Goal: Task Accomplishment & Management: Manage account settings

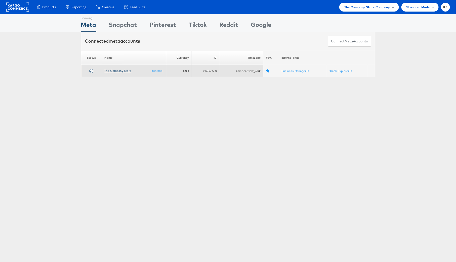
click at [128, 69] on link "The Company Store" at bounding box center [118, 71] width 27 height 4
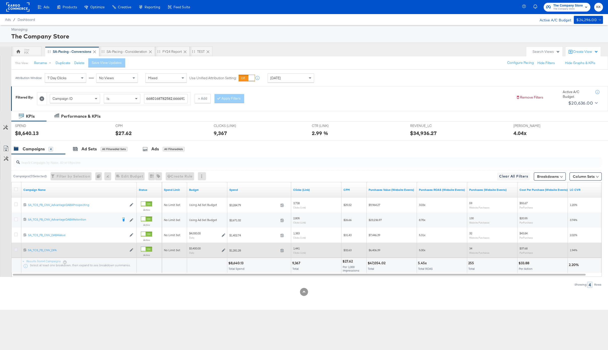
click at [14, 250] on icon at bounding box center [16, 250] width 4 height 4
click at [0, 0] on input "checkbox" at bounding box center [0, 0] width 0 height 0
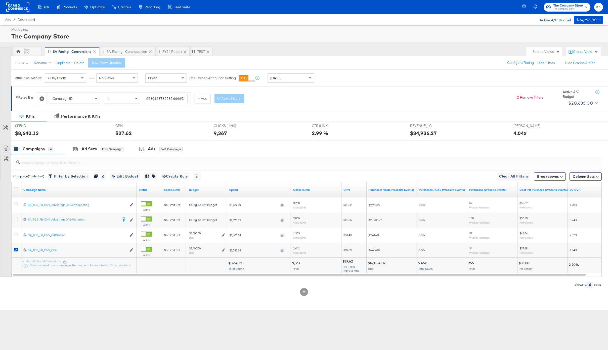
click at [119, 156] on input "search" at bounding box center [283, 160] width 527 height 10
click at [102, 148] on div "for 1 Campaign" at bounding box center [112, 149] width 23 height 5
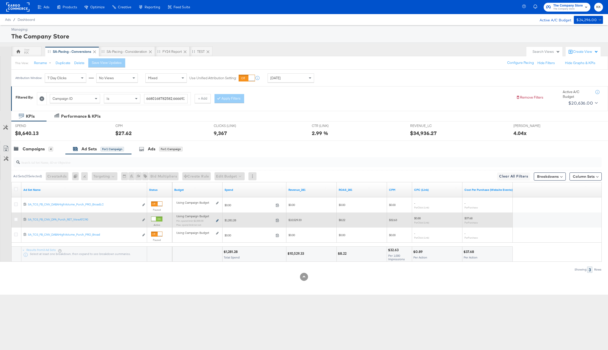
click at [217, 221] on icon at bounding box center [217, 220] width 3 height 3
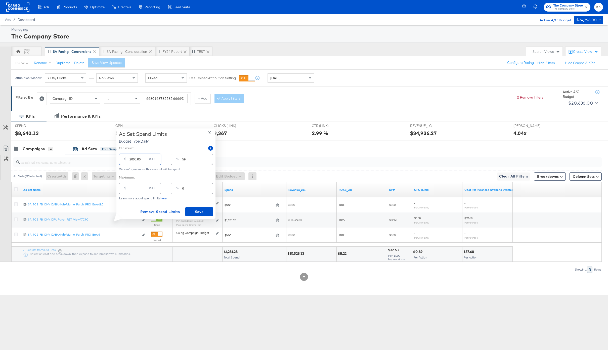
click at [131, 160] on input "2000.00" at bounding box center [137, 157] width 16 height 11
type input "23000.00"
type input "676"
type input "2000.00"
type input "59"
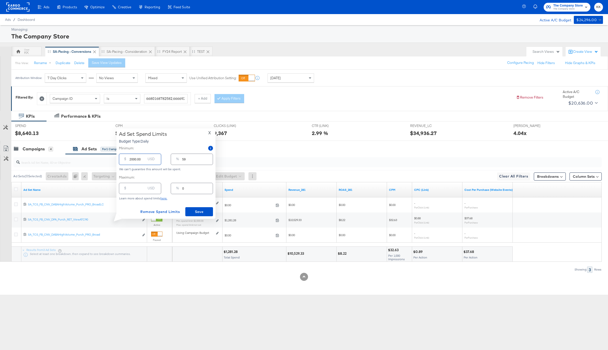
type input "000.00"
type input "0"
type input "3000.00"
type input "88"
type input "3000.00"
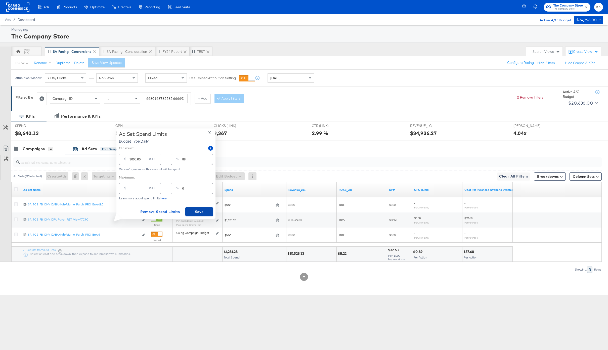
click at [195, 209] on span "Save" at bounding box center [199, 212] width 24 height 6
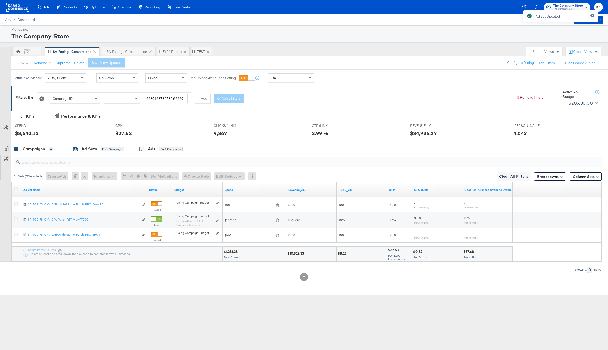
click at [46, 150] on div "Campaigns 4" at bounding box center [33, 149] width 39 height 6
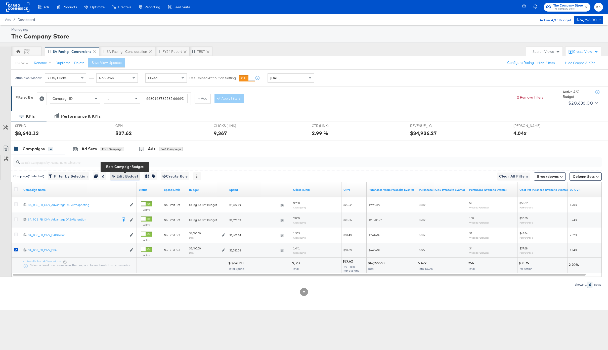
click at [124, 179] on span "Edit 1 Campaign Budget Edit Budget" at bounding box center [125, 176] width 27 height 6
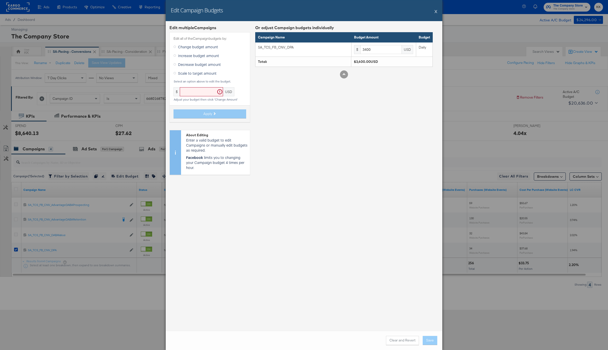
click at [200, 57] on span "Increase budget amount" at bounding box center [198, 55] width 41 height 5
click at [0, 0] on input "Increase budget amount" at bounding box center [0, 0] width 0 height 0
click at [207, 90] on input "text" at bounding box center [217, 91] width 43 height 9
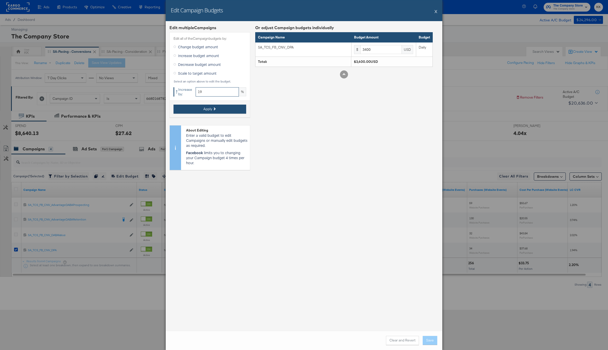
type input "19"
click at [207, 110] on span "Apply" at bounding box center [207, 109] width 9 height 5
type input "4046"
click at [430, 335] on div "Clear and Revert Save" at bounding box center [304, 340] width 277 height 19
click at [430, 339] on button "Save" at bounding box center [430, 340] width 15 height 9
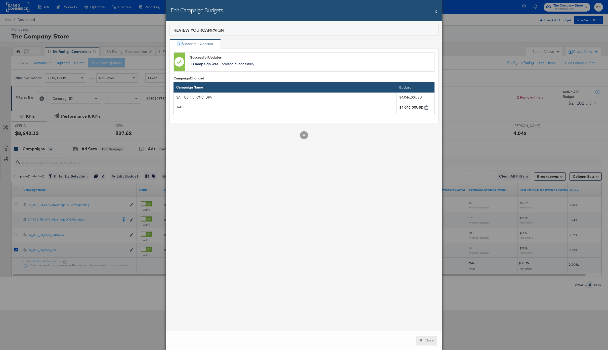
click at [433, 338] on button "Close" at bounding box center [426, 340] width 21 height 9
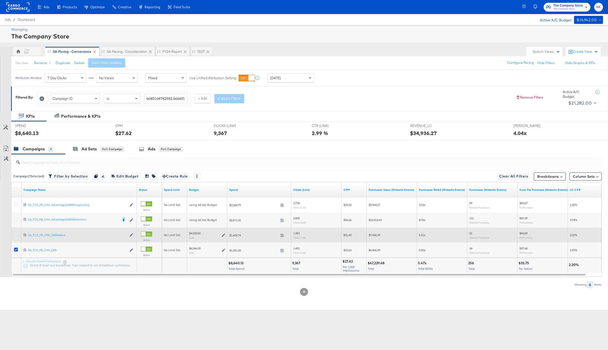
click at [15, 233] on icon at bounding box center [16, 235] width 4 height 4
click at [0, 0] on input "checkbox" at bounding box center [0, 0] width 0 height 0
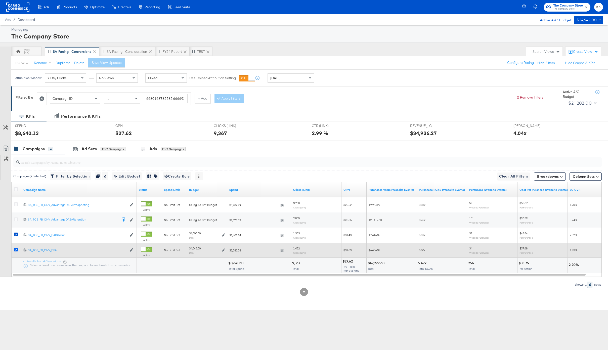
click at [15, 249] on icon at bounding box center [16, 250] width 4 height 4
click at [0, 0] on input "checkbox" at bounding box center [0, 0] width 0 height 0
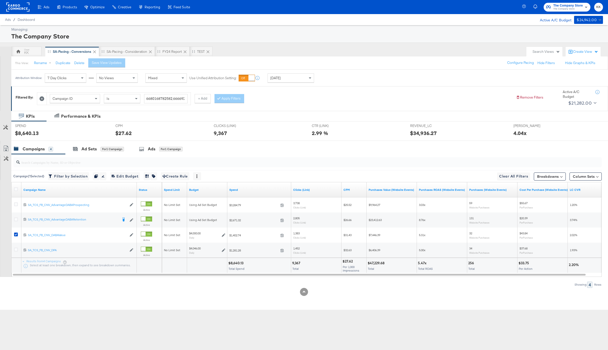
click at [89, 137] on div "SPEND SPEND $8,640.13" at bounding box center [61, 130] width 100 height 19
click at [91, 147] on div "Ad Sets" at bounding box center [88, 149] width 15 height 6
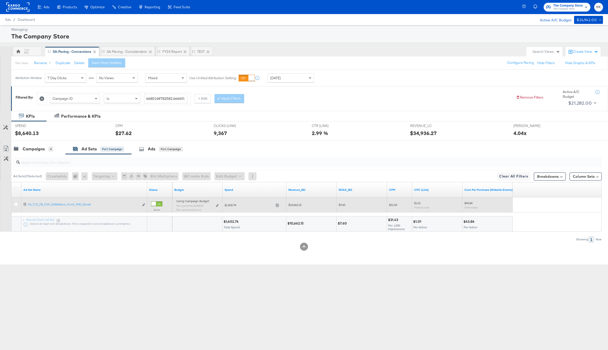
click at [219, 205] on div "Using Campaign Budget Min. spend limit: $2,000.00 Max. spend limit : not set Ed…" at bounding box center [197, 207] width 46 height 16
click at [215, 205] on div "Using Campaign Budget Min. spend limit: $2,000.00 Max. spend limit : not set Ed…" at bounding box center [197, 207] width 42 height 12
click at [217, 204] on icon at bounding box center [217, 205] width 3 height 3
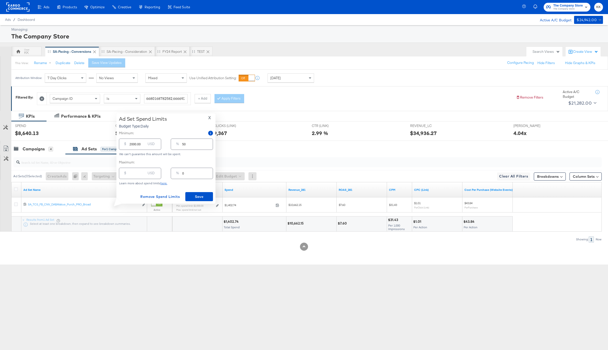
click at [131, 143] on input "2000.00" at bounding box center [137, 142] width 16 height 11
type input "000.00"
type input "0"
type input "3000.00"
type input "75"
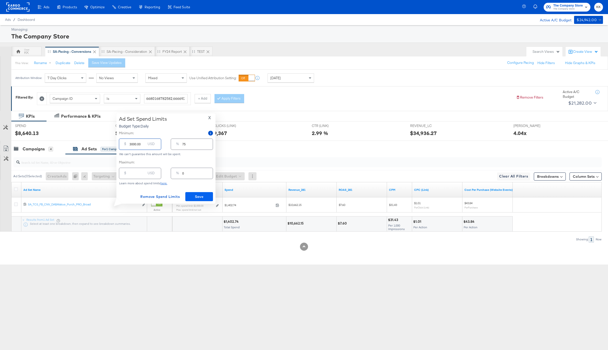
type input "3000.00"
click at [199, 198] on span "Save" at bounding box center [199, 197] width 24 height 6
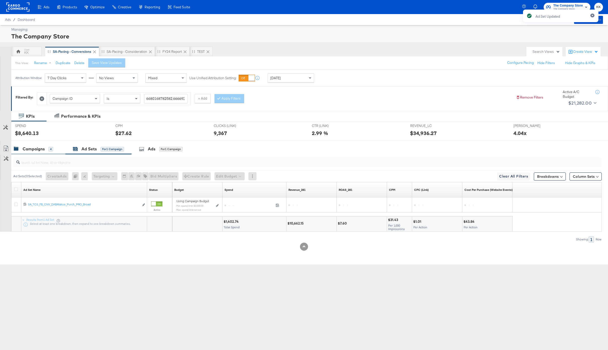
click at [36, 152] on div "Campaigns 4" at bounding box center [38, 149] width 54 height 11
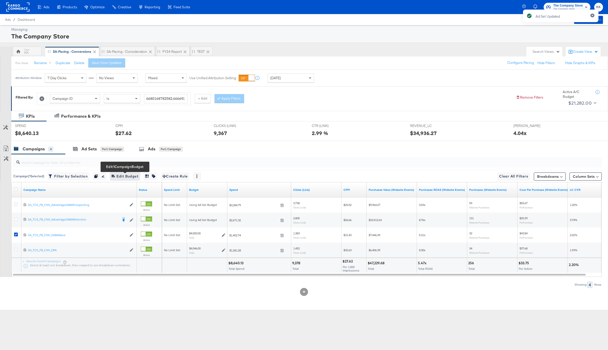
click at [134, 174] on span "Edit 1 Campaign Budget Edit Budget" at bounding box center [125, 176] width 27 height 6
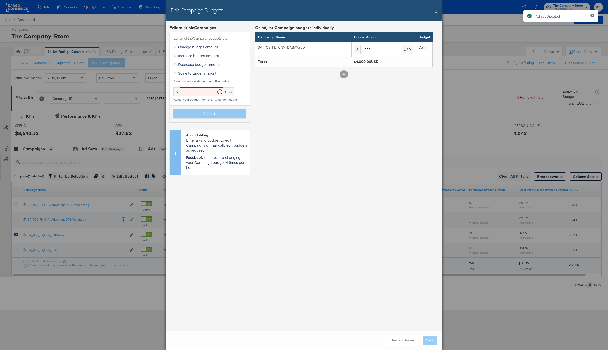
click at [189, 56] on span "Increase budget amount" at bounding box center [198, 55] width 41 height 5
click at [0, 0] on input "Increase budget amount" at bounding box center [0, 0] width 0 height 0
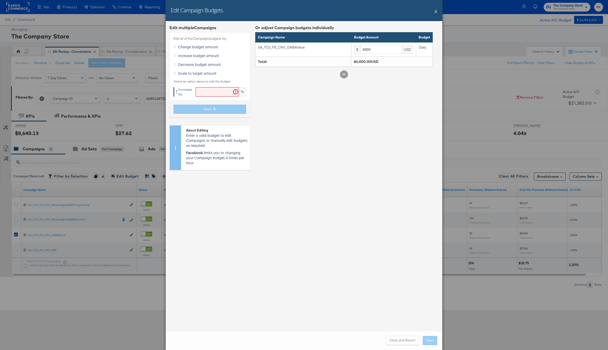
click at [201, 85] on div "Edit all of the Campaign budgets by: Change budget amount Increase budget amoun…" at bounding box center [209, 74] width 81 height 85
click at [204, 94] on input "text" at bounding box center [217, 91] width 43 height 9
type input "19"
click at [196, 110] on button "Apply" at bounding box center [209, 109] width 73 height 9
type input "4760"
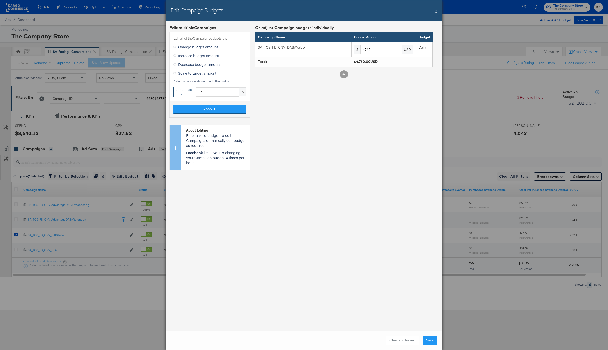
click at [432, 346] on div "Clear and Revert Save" at bounding box center [304, 340] width 277 height 19
click at [431, 342] on button "Save" at bounding box center [430, 340] width 15 height 9
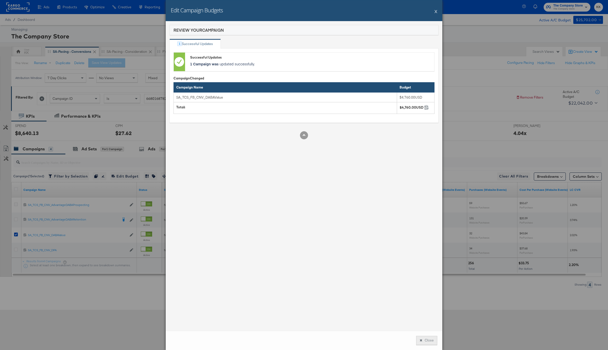
click at [425, 341] on button "Close" at bounding box center [426, 340] width 21 height 9
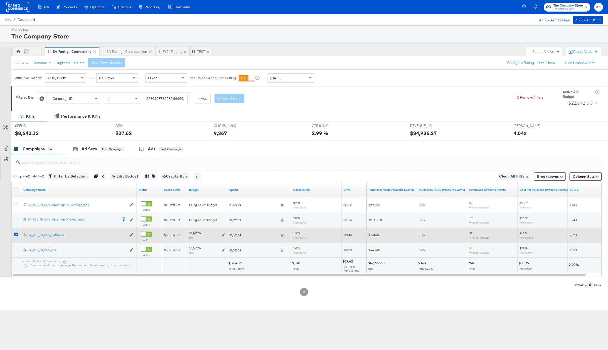
click at [16, 234] on icon at bounding box center [16, 235] width 4 height 4
click at [0, 0] on input "checkbox" at bounding box center [0, 0] width 0 height 0
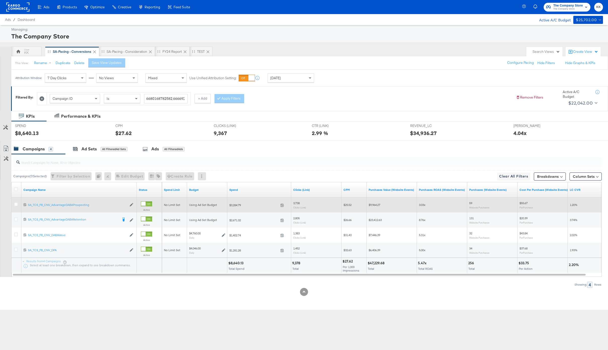
click at [18, 202] on div at bounding box center [16, 204] width 5 height 5
click at [17, 205] on icon at bounding box center [16, 204] width 4 height 4
click at [0, 0] on input "checkbox" at bounding box center [0, 0] width 0 height 0
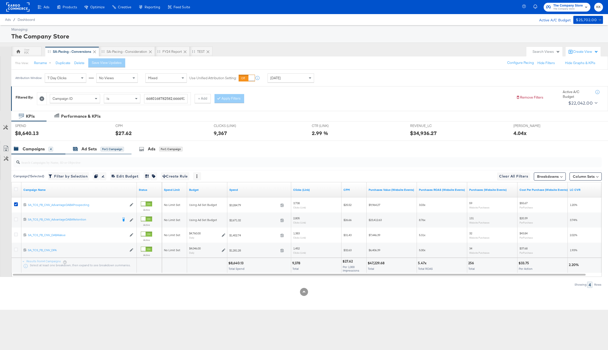
click at [83, 147] on div "Ad Sets" at bounding box center [88, 149] width 15 height 6
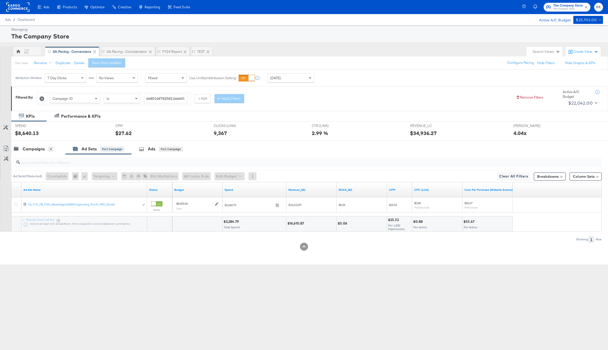
click at [16, 187] on div at bounding box center [16, 189] width 9 height 9
click at [18, 189] on icon at bounding box center [16, 189] width 4 height 4
click at [0, 0] on input "checkbox" at bounding box center [0, 0] width 0 height 0
click at [31, 144] on div "Campaigns 4" at bounding box center [38, 149] width 54 height 11
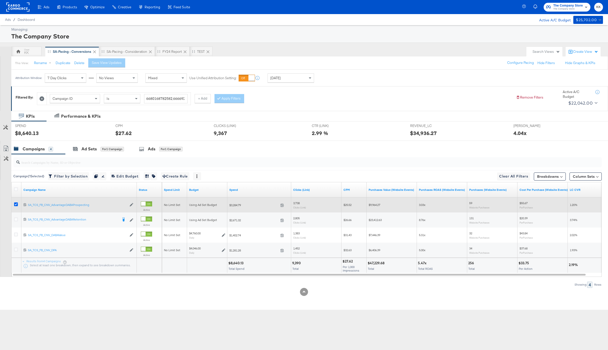
click at [17, 204] on icon at bounding box center [16, 204] width 4 height 4
click at [0, 0] on input "checkbox" at bounding box center [0, 0] width 0 height 0
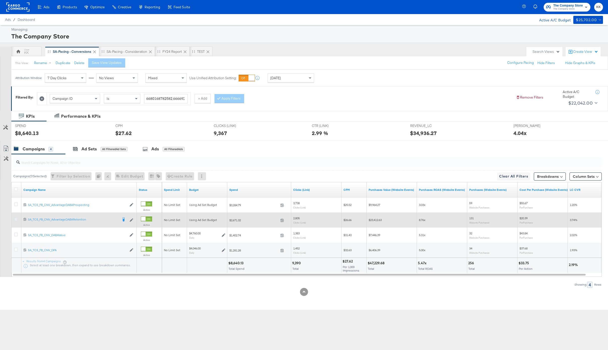
click at [17, 221] on icon at bounding box center [16, 219] width 4 height 4
click at [0, 0] on input "checkbox" at bounding box center [0, 0] width 0 height 0
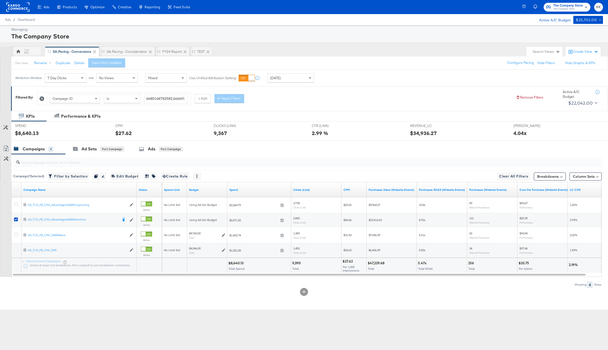
click at [80, 156] on input "search" at bounding box center [283, 160] width 527 height 10
click at [92, 146] on div "Ad Sets" at bounding box center [88, 149] width 15 height 6
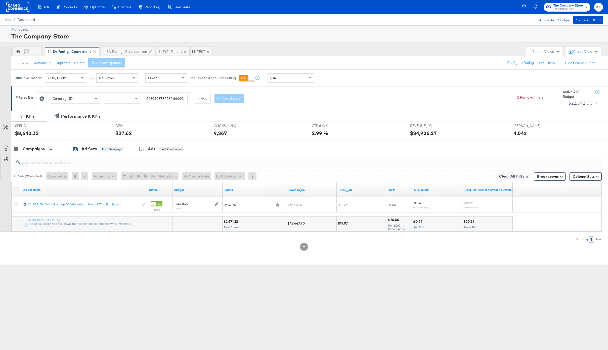
click at [16, 187] on div at bounding box center [16, 189] width 9 height 9
click at [16, 188] on icon at bounding box center [16, 189] width 4 height 4
click at [0, 0] on input "checkbox" at bounding box center [0, 0] width 0 height 0
click at [220, 176] on button "Edit Budget" at bounding box center [223, 176] width 30 height 8
click at [225, 186] on button "Edit Ad Set Budget" at bounding box center [230, 189] width 45 height 8
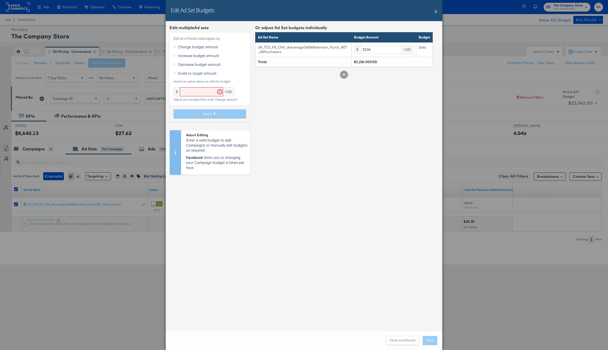
click at [195, 52] on label "Increase budget amount" at bounding box center [197, 56] width 48 height 8
click at [0, 0] on input "Increase budget amount" at bounding box center [0, 0] width 0 height 0
click at [207, 92] on input "text" at bounding box center [217, 91] width 43 height 9
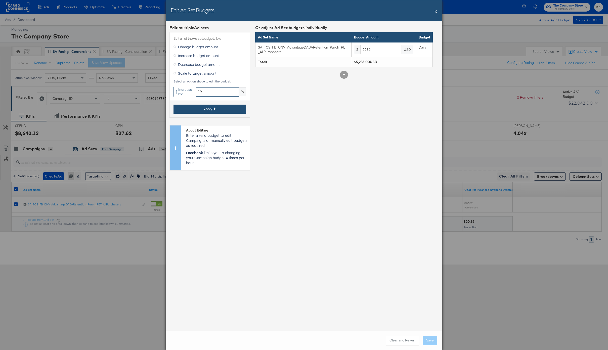
type input "19"
click at [199, 111] on button "Apply" at bounding box center [209, 109] width 73 height 9
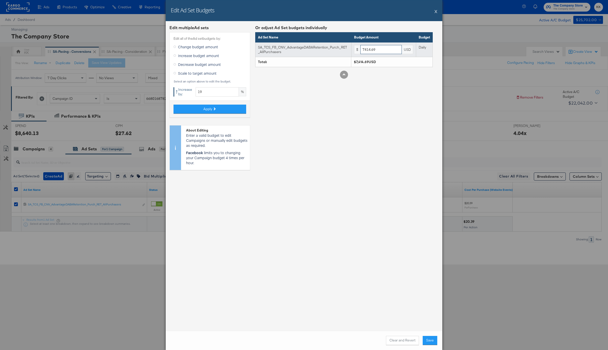
drag, startPoint x: 392, startPoint y: 49, endPoint x: 318, endPoint y: 48, distance: 74.2
click at [318, 48] on tr "SA_TCS_FB_CNV_AdvantageDABARetention_Purch_RET_AllPurchasers $ 7414.69 USD Daily" at bounding box center [343, 49] width 177 height 15
type input "7500"
click at [428, 335] on div "Clear and Revert Save" at bounding box center [304, 340] width 277 height 19
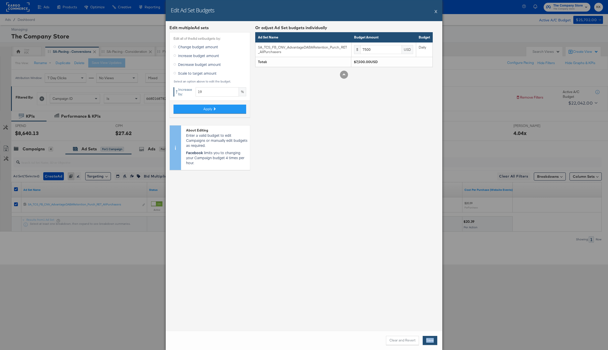
click at [430, 338] on button "Save" at bounding box center [430, 340] width 15 height 9
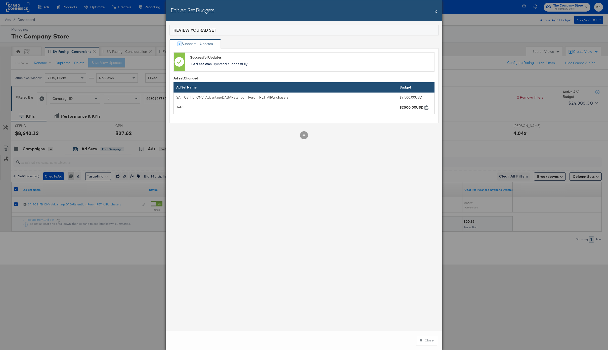
click at [416, 337] on div "Close" at bounding box center [304, 340] width 277 height 19
click at [422, 338] on button "Close" at bounding box center [426, 340] width 21 height 9
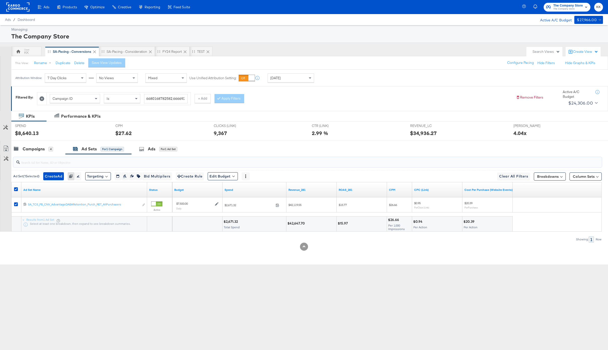
click at [39, 156] on input "search" at bounding box center [283, 160] width 527 height 10
click at [229, 172] on div "Edit Budget" at bounding box center [223, 176] width 30 height 8
click at [228, 185] on button "Edit Ad Set Budget" at bounding box center [230, 189] width 45 height 8
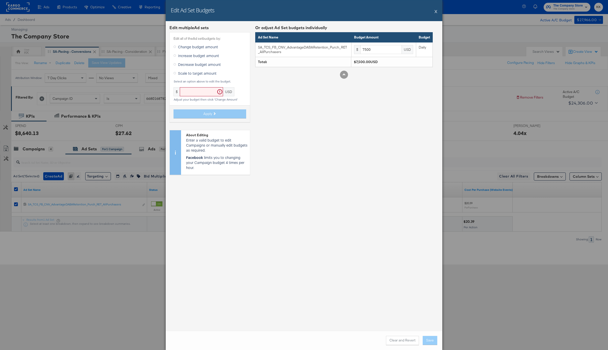
click at [189, 58] on label "Increase budget amount" at bounding box center [197, 56] width 48 height 8
click at [0, 0] on input "Increase budget amount" at bounding box center [0, 0] width 0 height 0
click at [217, 93] on input "text" at bounding box center [217, 91] width 43 height 9
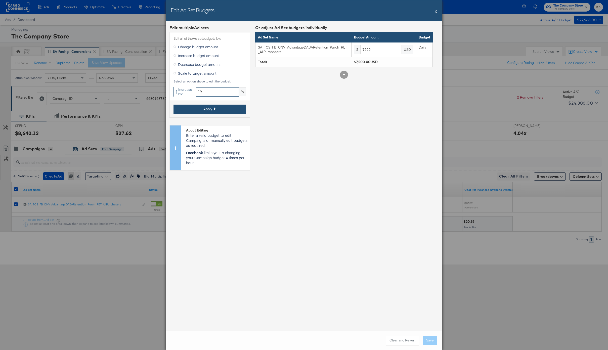
type input "19"
click at [218, 110] on button "Apply" at bounding box center [209, 109] width 73 height 9
click at [218, 109] on button "Apply" at bounding box center [209, 109] width 73 height 9
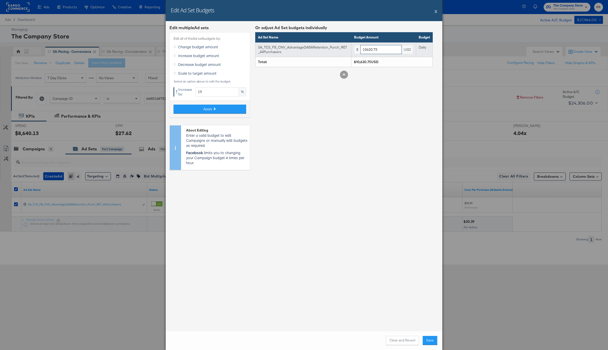
click at [392, 52] on input "10620.75" at bounding box center [380, 49] width 41 height 9
type input "10620"
click at [428, 341] on button "Save" at bounding box center [430, 340] width 15 height 9
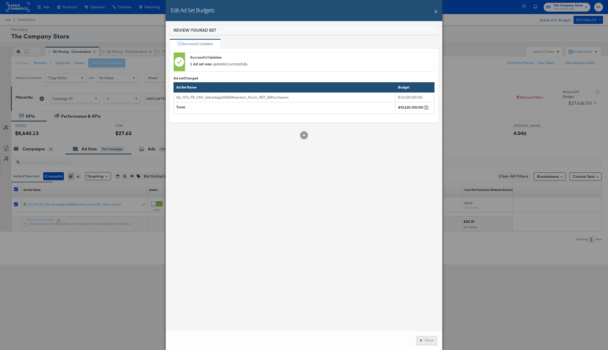
click at [419, 340] on button "Close" at bounding box center [426, 340] width 21 height 9
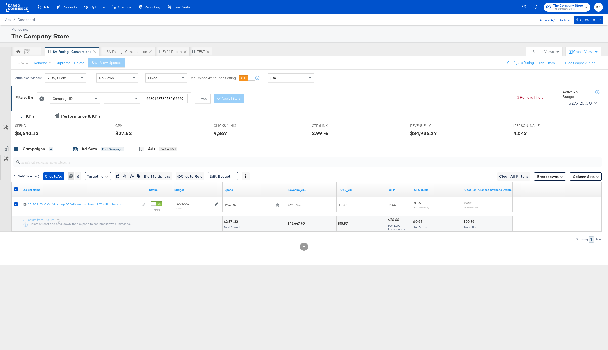
click at [28, 146] on div "Campaigns" at bounding box center [34, 149] width 22 height 6
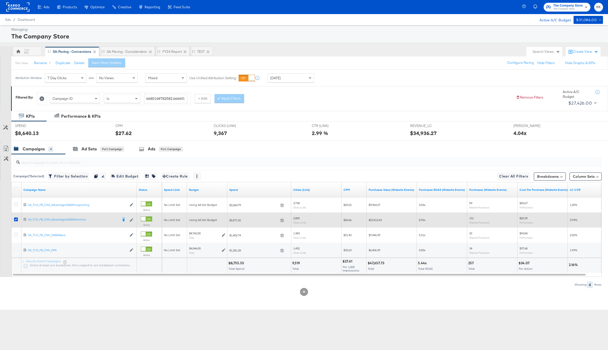
click at [14, 221] on div at bounding box center [16, 219] width 5 height 5
click at [15, 220] on icon at bounding box center [16, 219] width 4 height 4
click at [0, 0] on input "checkbox" at bounding box center [0, 0] width 0 height 0
